Goal: Information Seeking & Learning: Learn about a topic

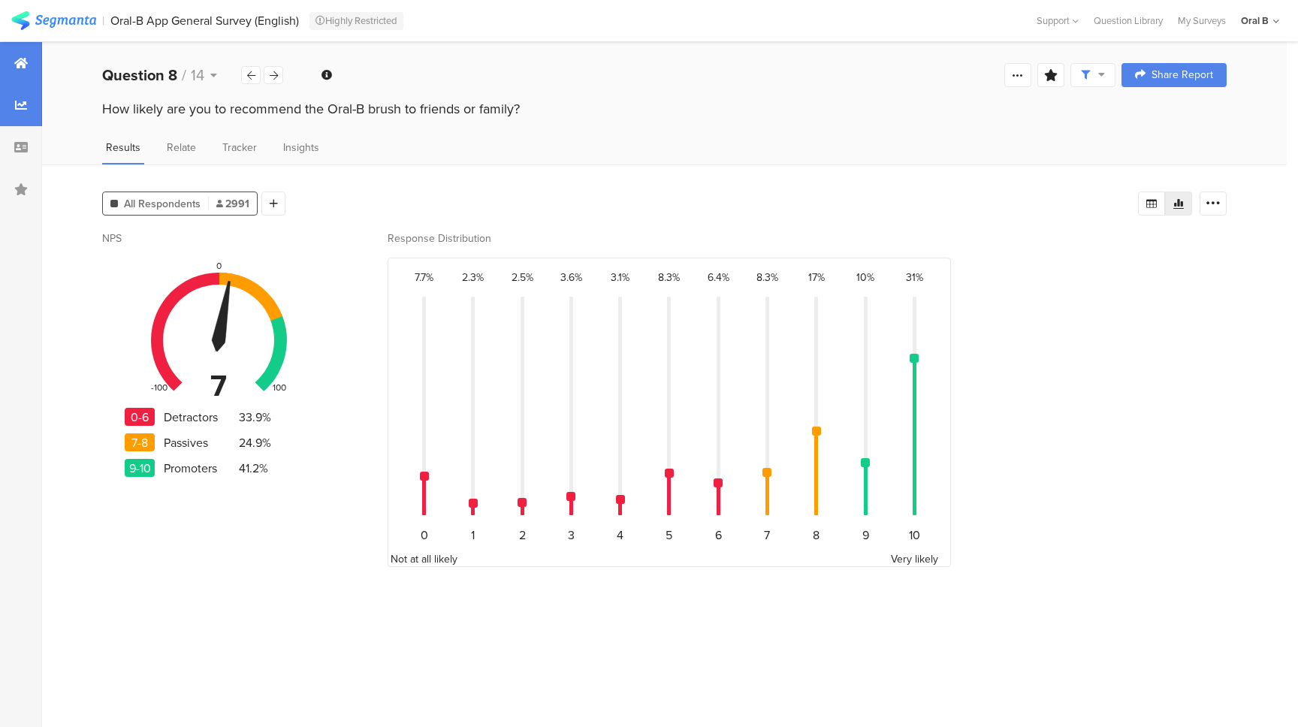
click at [15, 67] on icon at bounding box center [21, 63] width 14 height 12
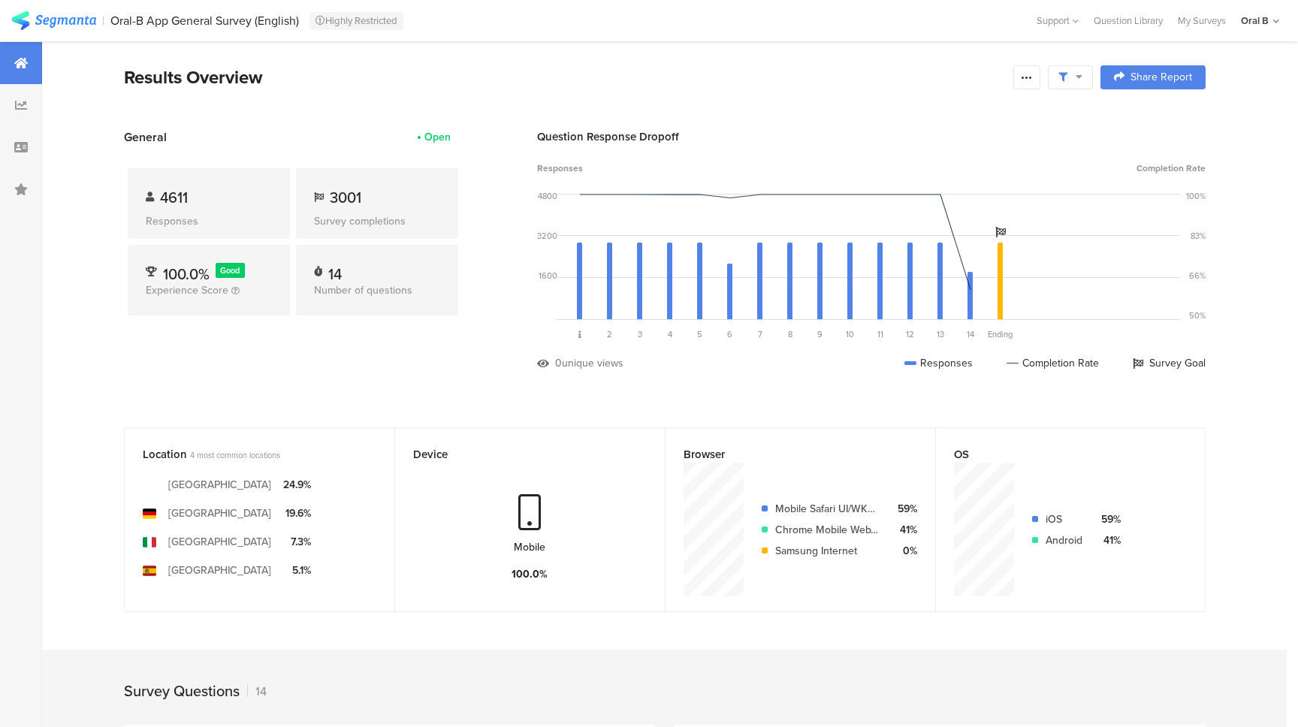
click at [1067, 83] on span at bounding box center [1071, 78] width 24 height 14
click at [1143, 119] on span at bounding box center [1141, 119] width 23 height 12
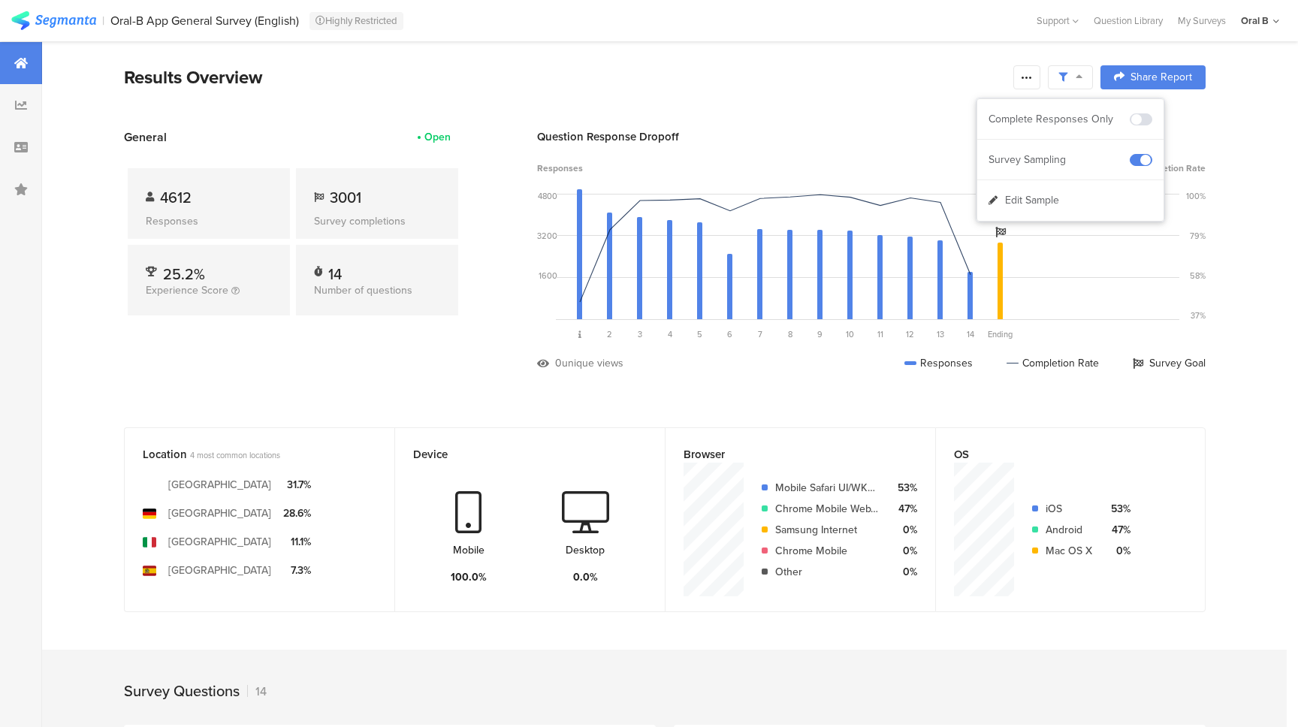
click at [869, 90] on section "Results Overview Confidence Level 95 % Preview survey Edit survey Export Result…" at bounding box center [665, 96] width 1202 height 65
click at [1076, 83] on span at bounding box center [1071, 78] width 24 height 14
click at [1144, 123] on span at bounding box center [1141, 119] width 23 height 12
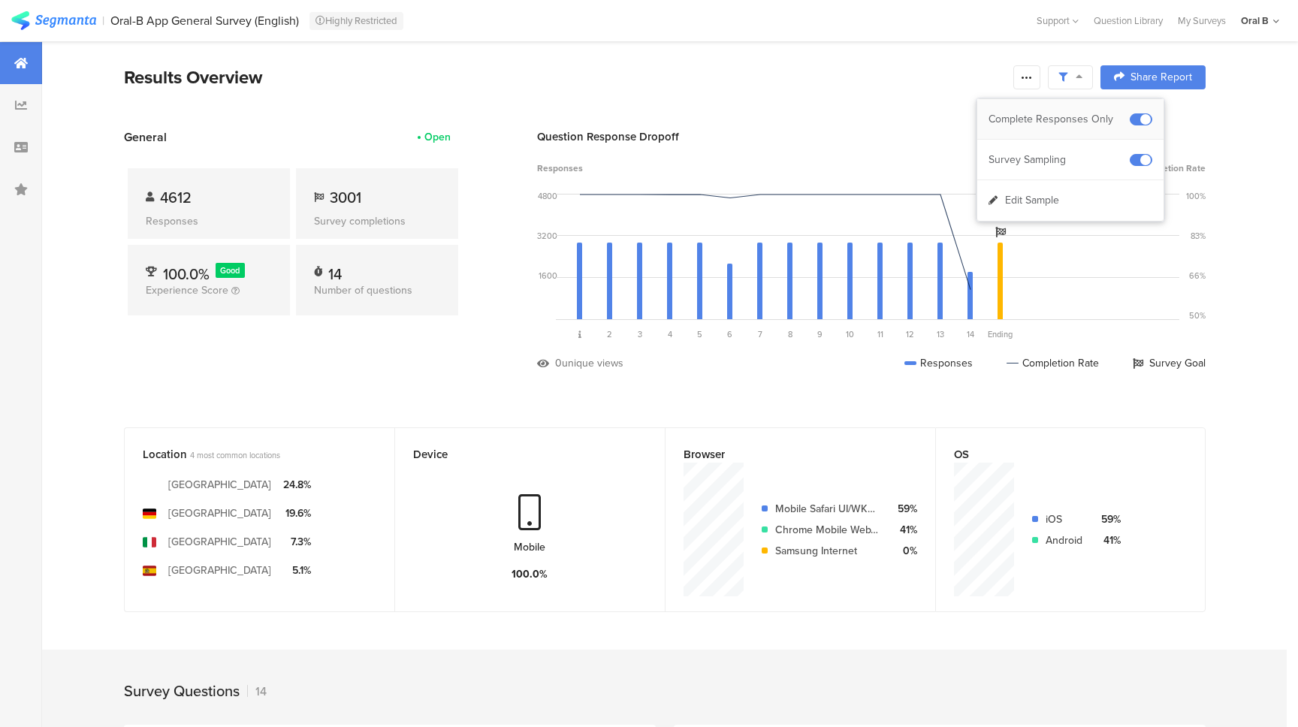
click at [1144, 123] on span at bounding box center [1141, 119] width 23 height 12
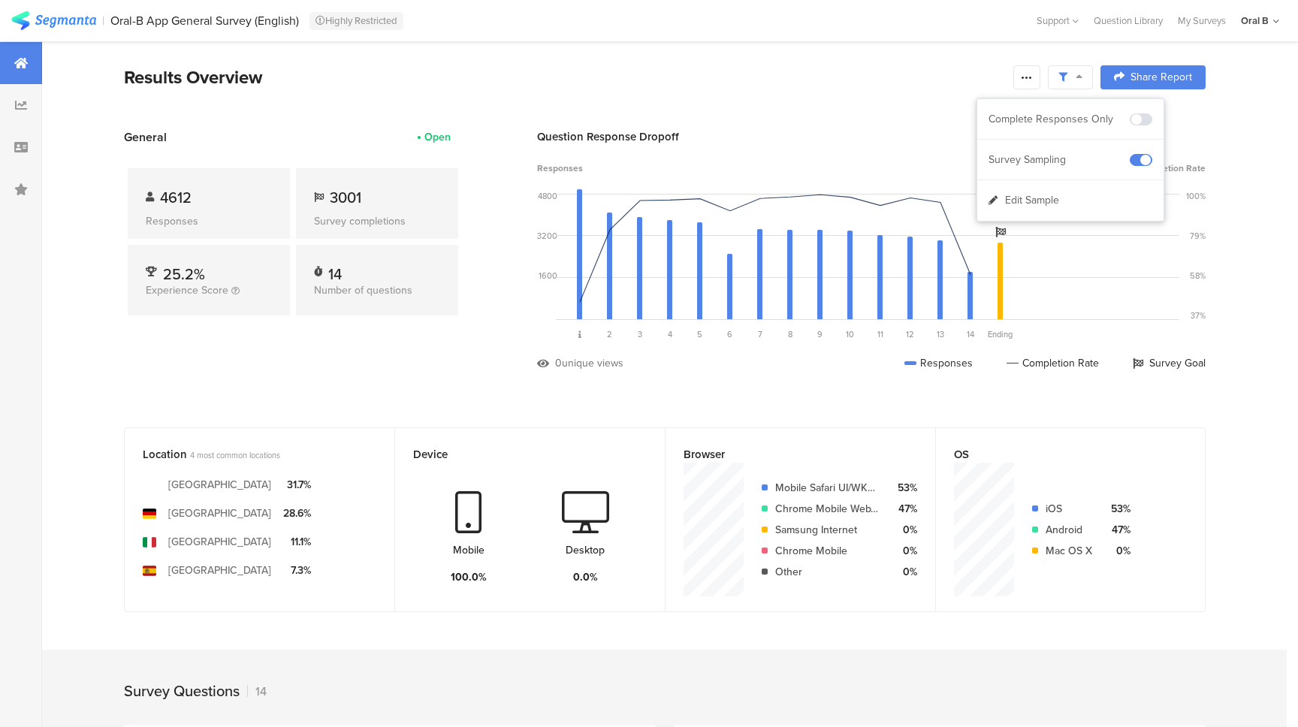
click at [837, 117] on section "Results Overview Confidence Level 95 % Preview survey Edit survey Export Result…" at bounding box center [665, 96] width 1202 height 65
click at [915, 101] on section "Results Overview Confidence Level 95 % Preview survey Edit survey Export Result…" at bounding box center [665, 96] width 1202 height 65
click at [840, 102] on section "Results Overview Confidence Level 95 % Preview survey Edit survey Export Result…" at bounding box center [665, 96] width 1202 height 65
click at [178, 477] on div "United States of America" at bounding box center [219, 485] width 103 height 16
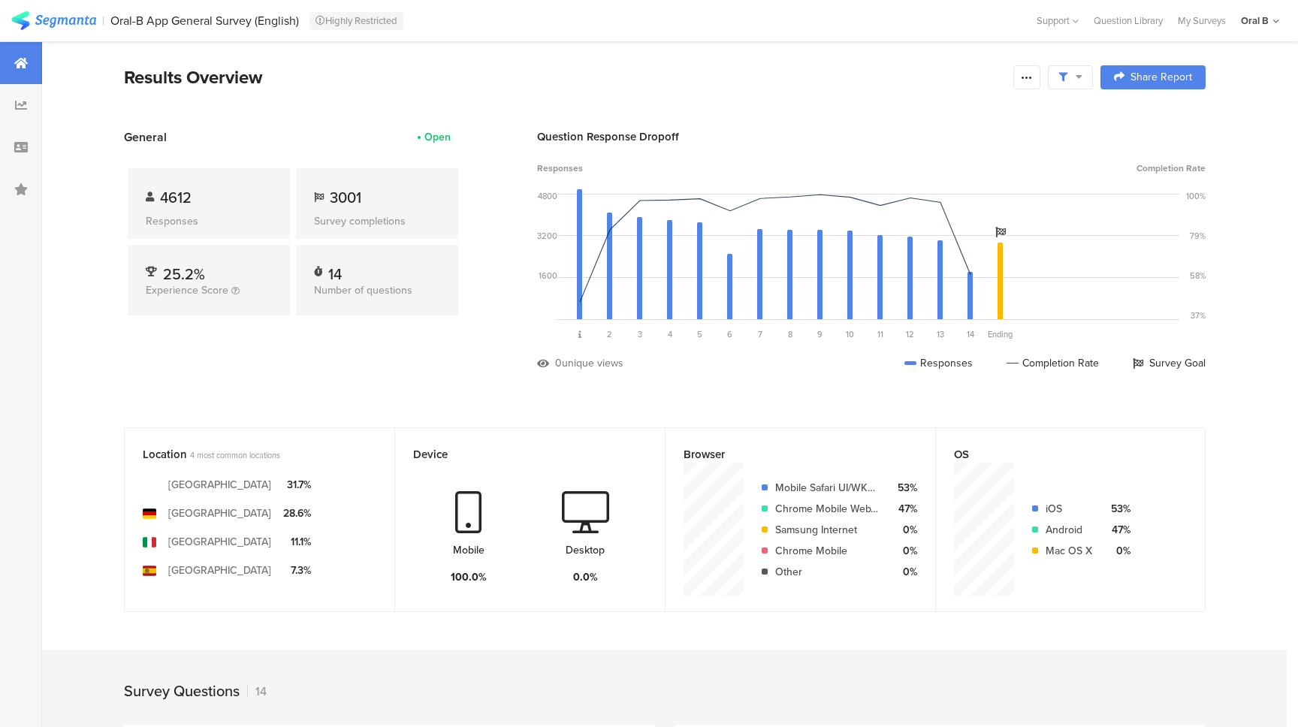
click at [1076, 77] on icon at bounding box center [1079, 76] width 7 height 11
click at [1027, 196] on span "Edit Sample" at bounding box center [1032, 200] width 54 height 15
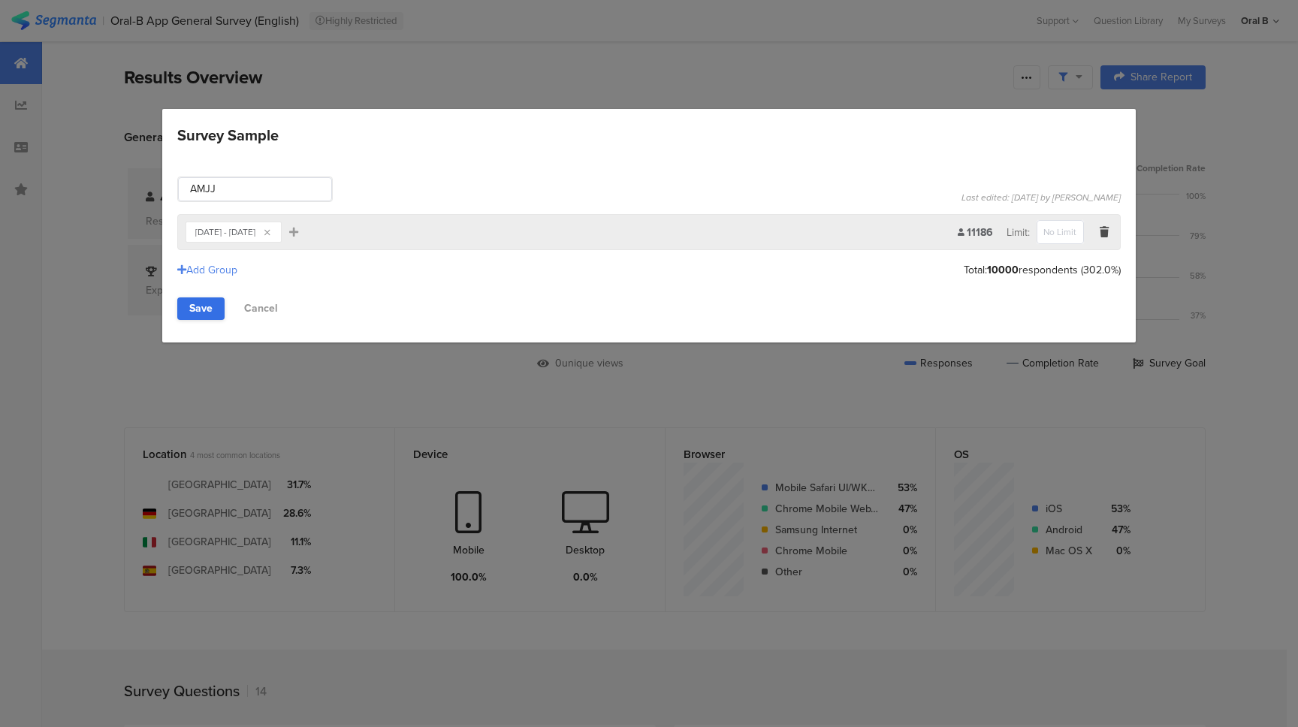
click at [199, 305] on link "Save" at bounding box center [200, 309] width 47 height 23
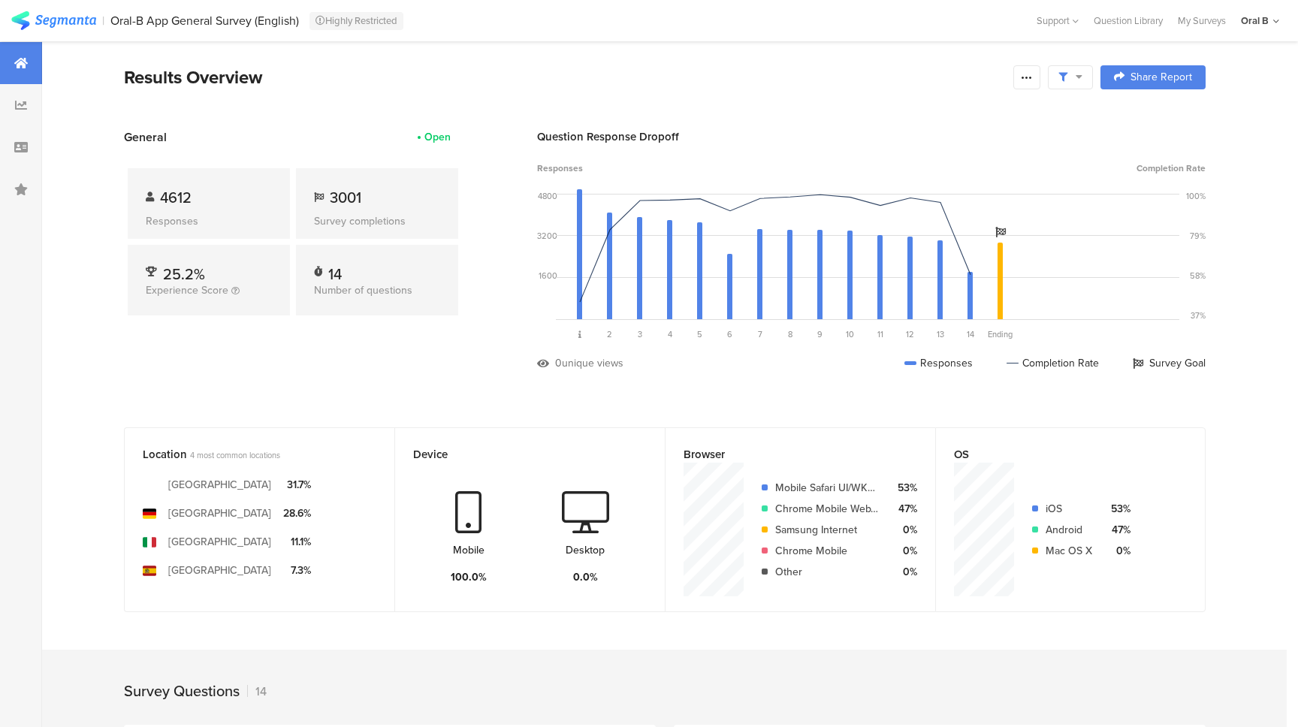
click at [1063, 83] on span at bounding box center [1071, 78] width 24 height 14
click at [1135, 115] on span at bounding box center [1141, 119] width 23 height 12
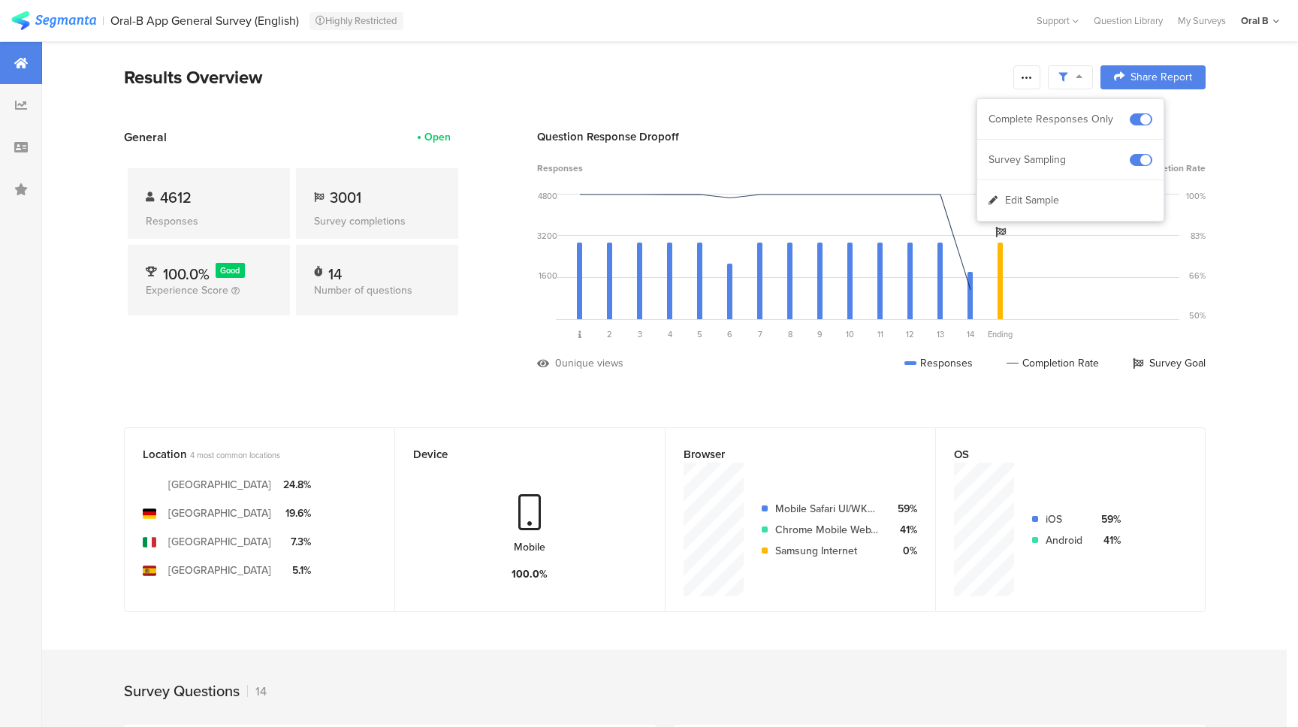
click at [904, 128] on div "Question Response Dropoff" at bounding box center [871, 136] width 669 height 17
click at [1021, 79] on icon at bounding box center [1027, 77] width 12 height 12
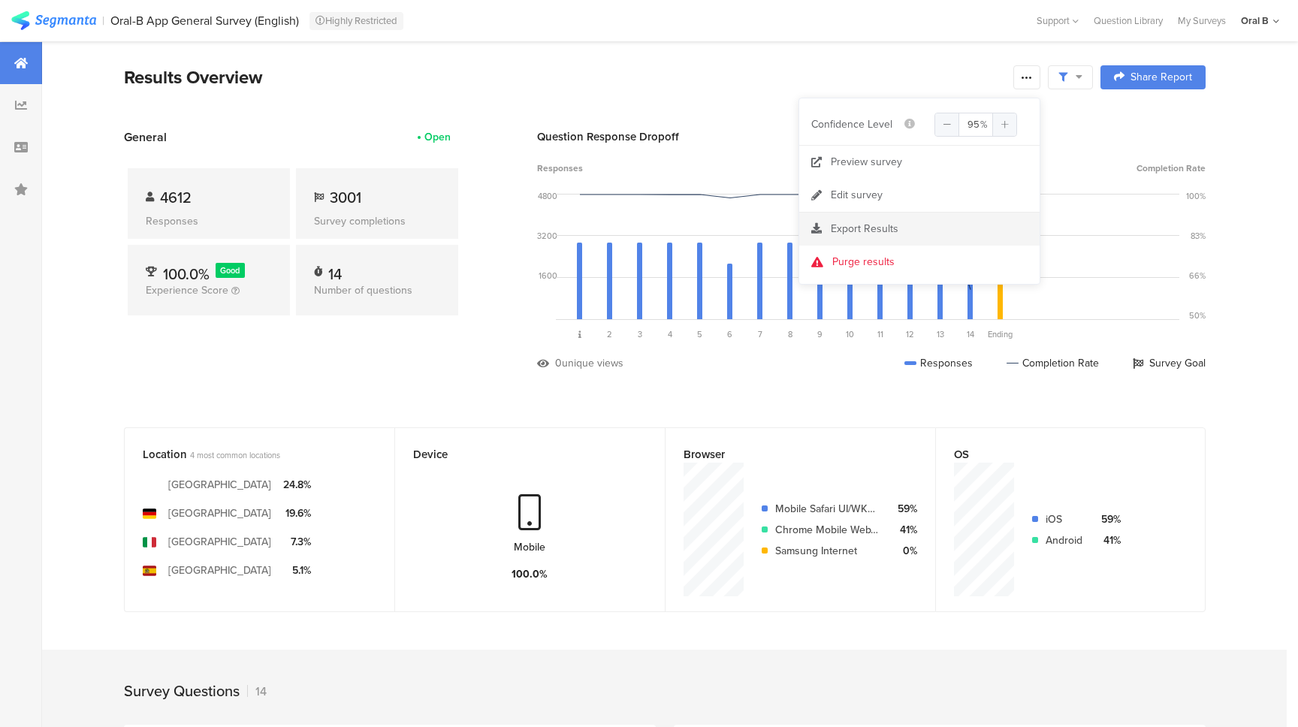
click at [873, 224] on span "Export Results" at bounding box center [865, 229] width 68 height 16
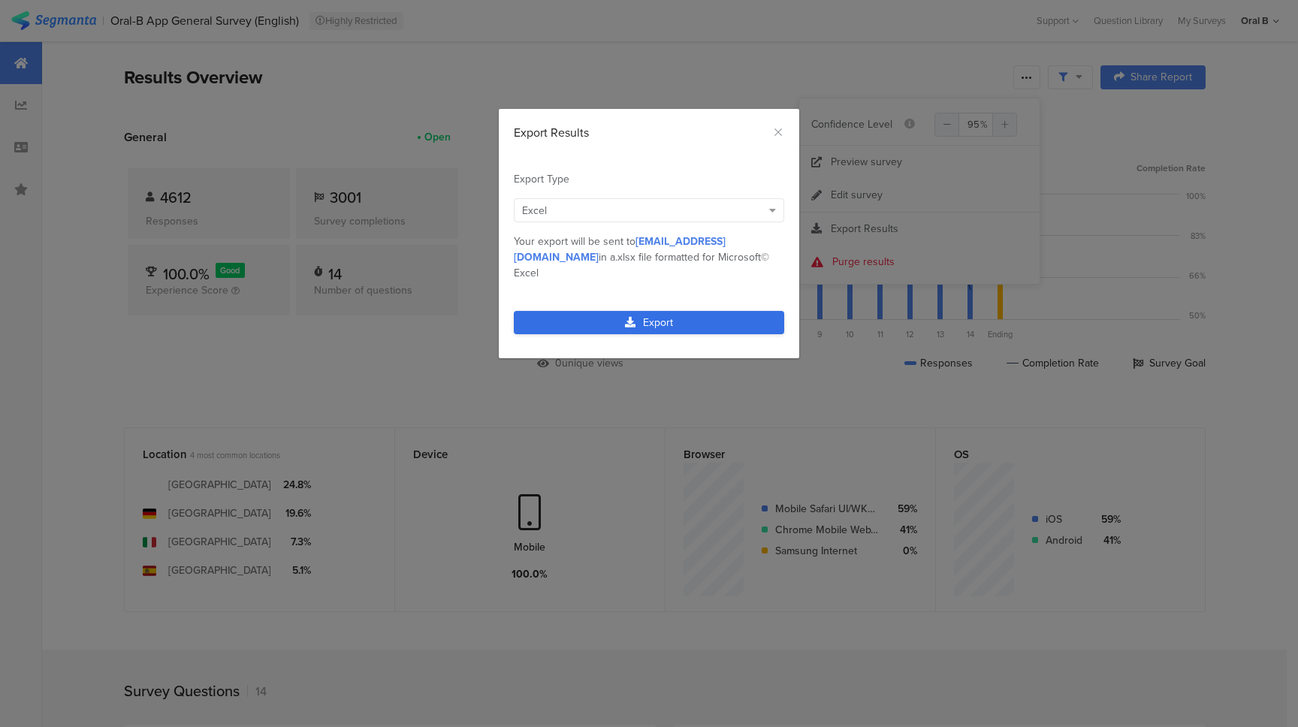
click at [642, 311] on link "Export" at bounding box center [649, 322] width 270 height 23
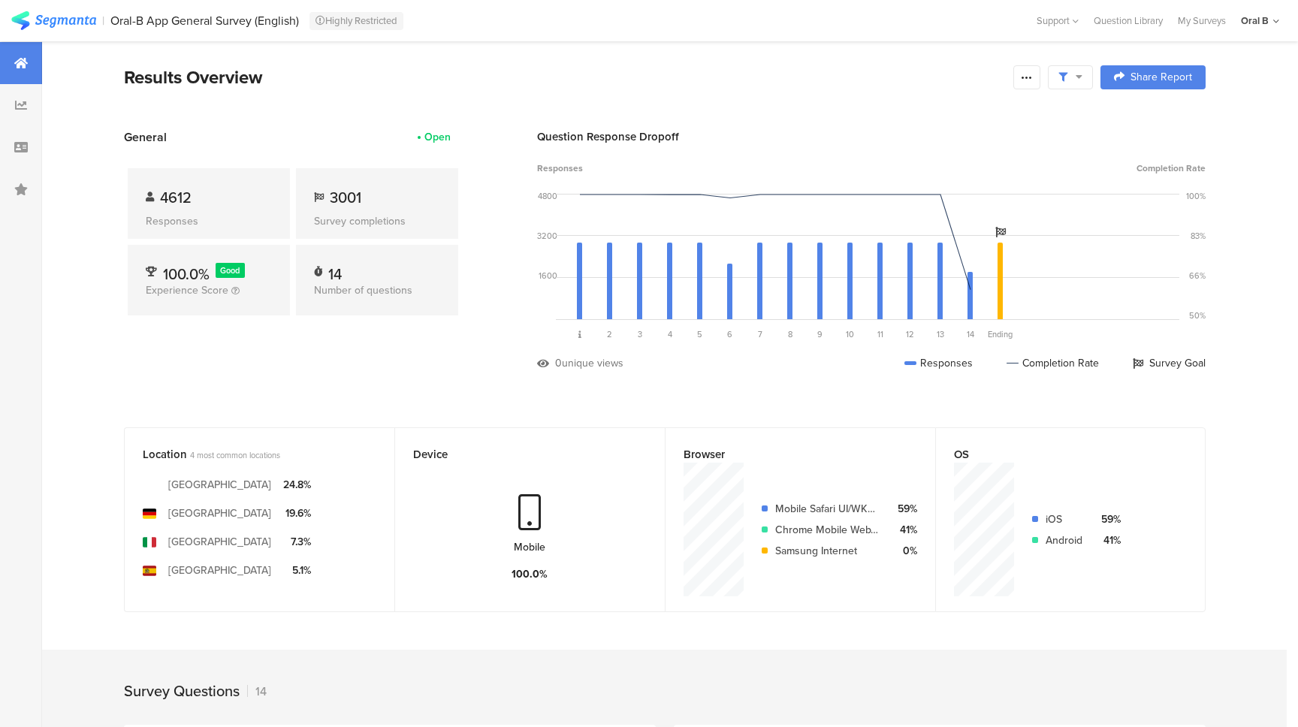
click at [185, 449] on div "Location 4 most common locations" at bounding box center [247, 454] width 209 height 17
click at [201, 449] on span "4 most common locations" at bounding box center [235, 455] width 90 height 12
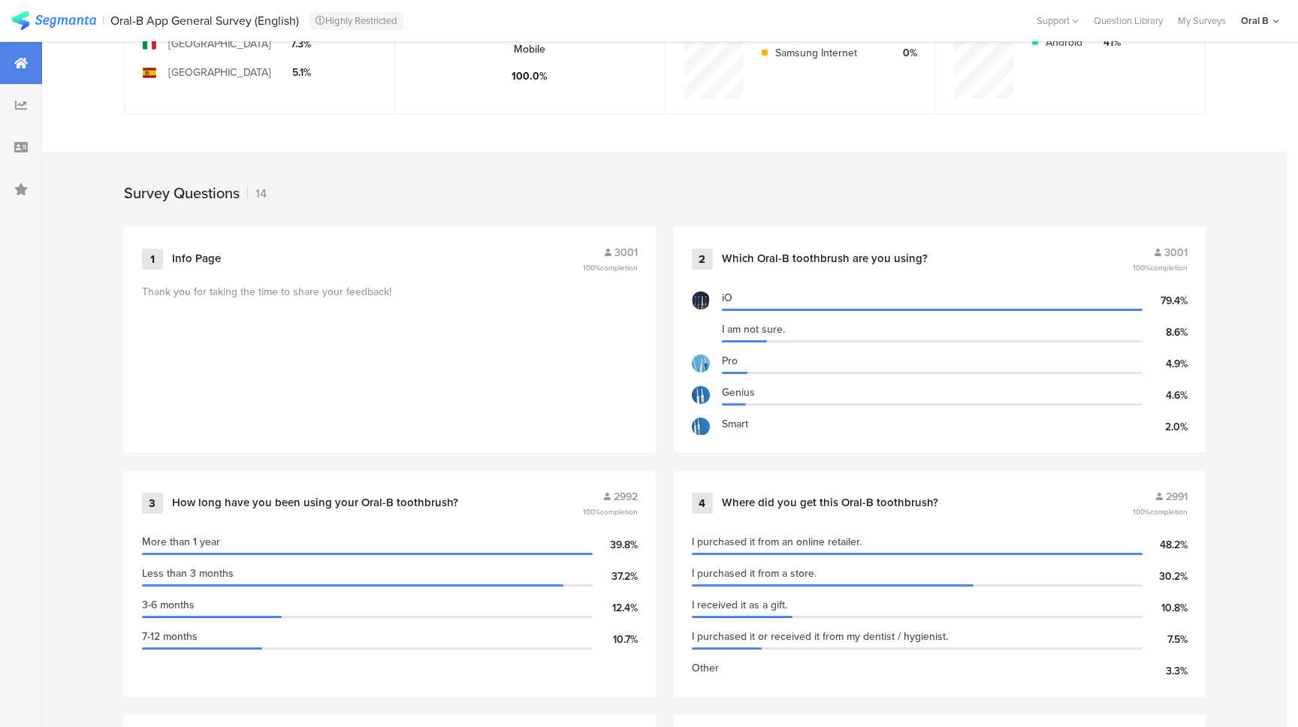
scroll to position [497, 0]
click at [805, 253] on div "Which Oral-B toothbrush are you using?" at bounding box center [825, 260] width 206 height 15
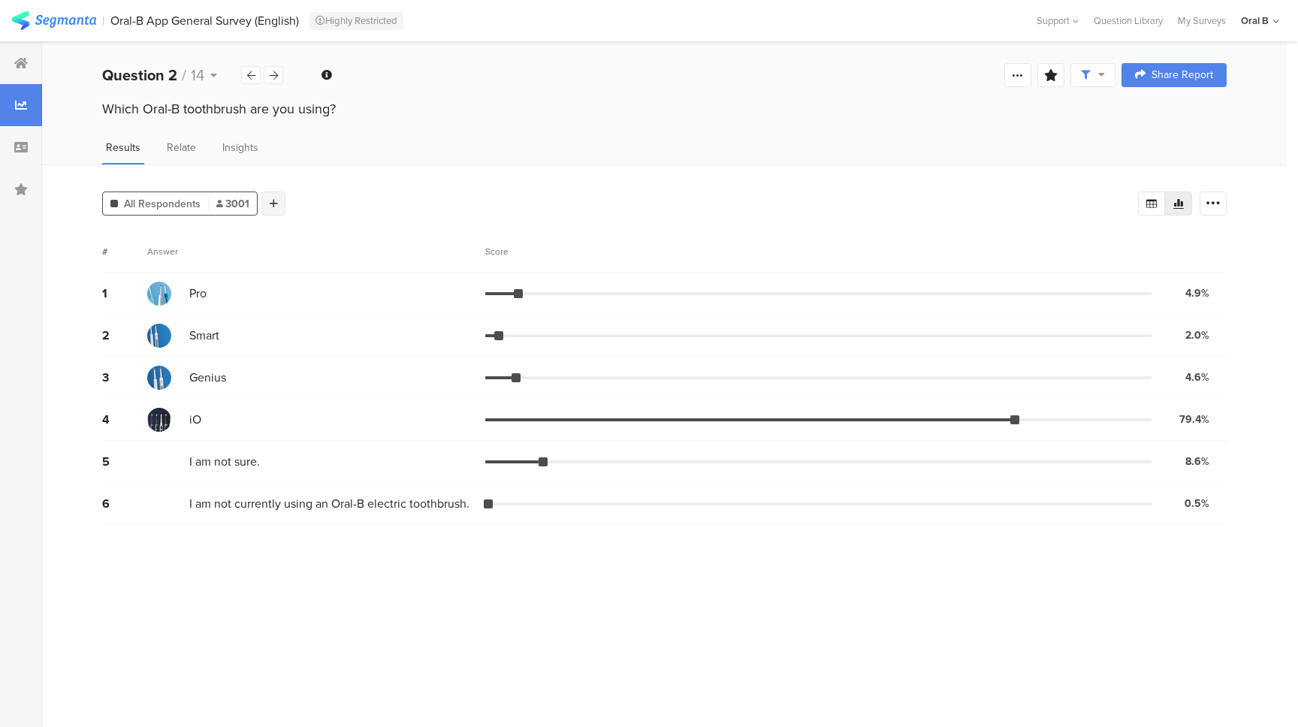
click at [262, 200] on div at bounding box center [273, 204] width 24 height 24
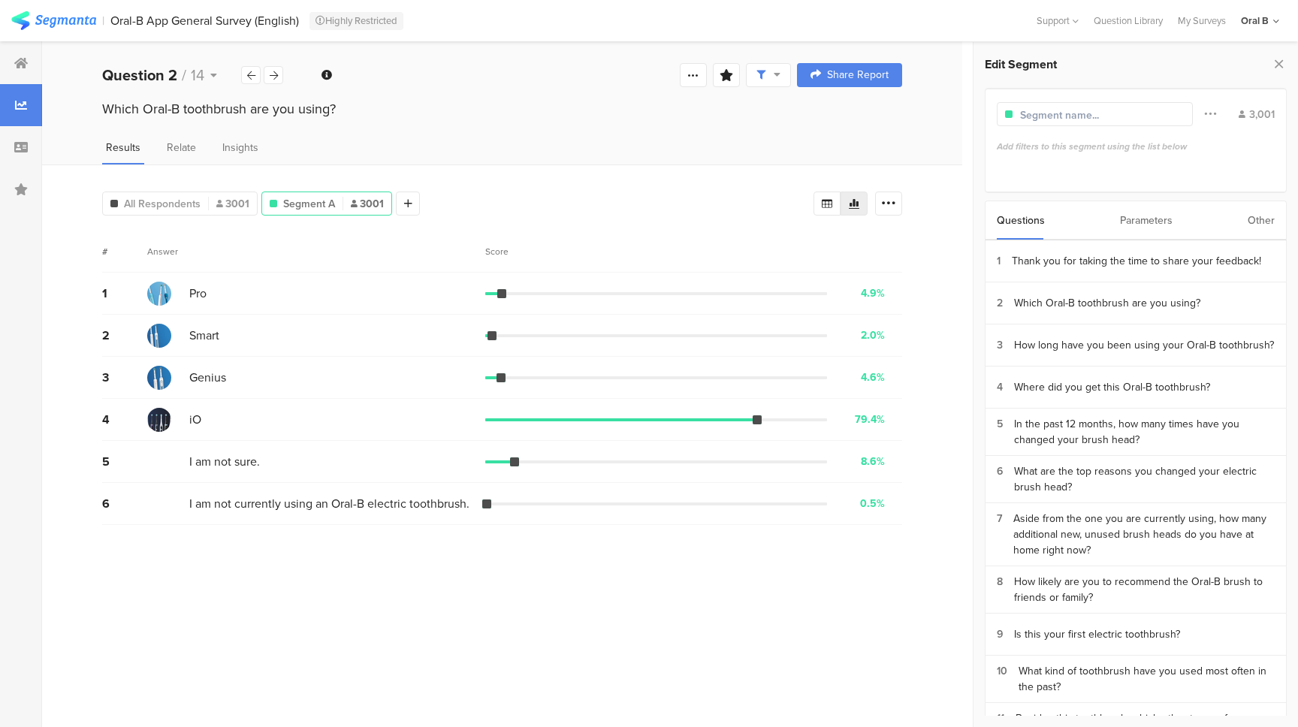
click at [1254, 222] on div "Other" at bounding box center [1261, 220] width 27 height 38
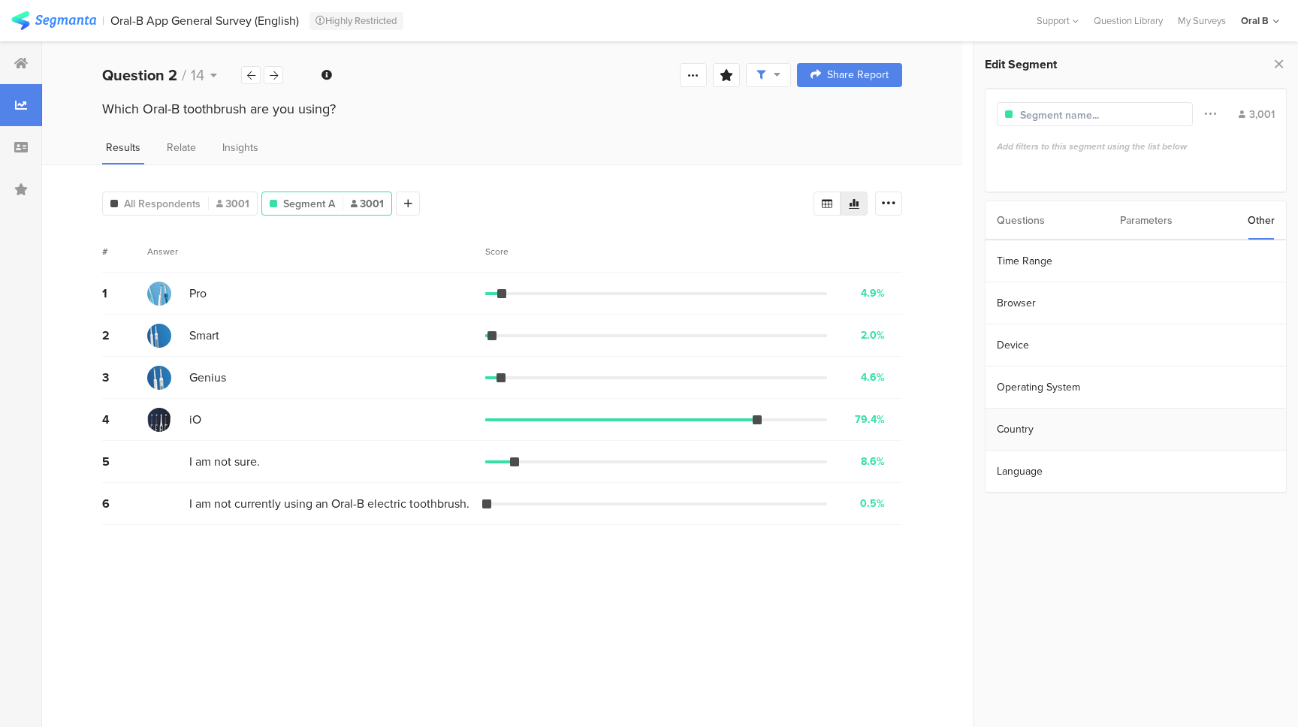
click at [1098, 436] on section "Country" at bounding box center [1136, 430] width 301 height 42
click at [1051, 150] on div "any" at bounding box center [1056, 149] width 15 height 14
click at [1072, 149] on icon at bounding box center [1073, 149] width 7 height 10
click at [20, 59] on icon at bounding box center [21, 63] width 14 height 12
